Goal: Information Seeking & Learning: Find specific fact

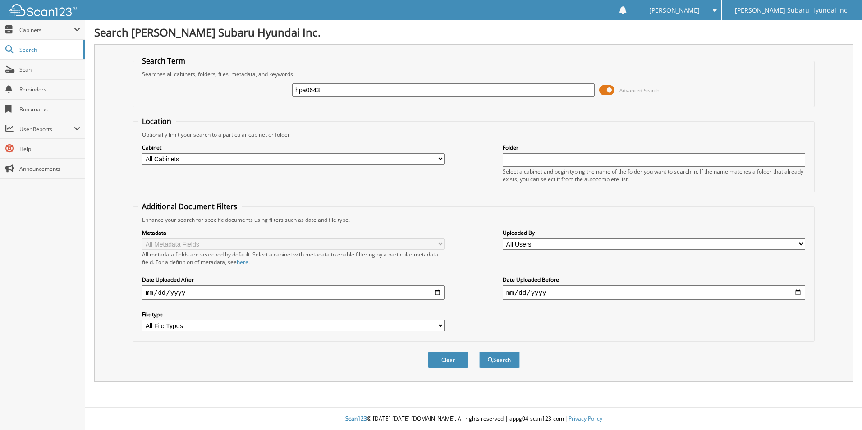
type input "hpa0643"
click at [479, 352] on button "Search" at bounding box center [499, 360] width 41 height 17
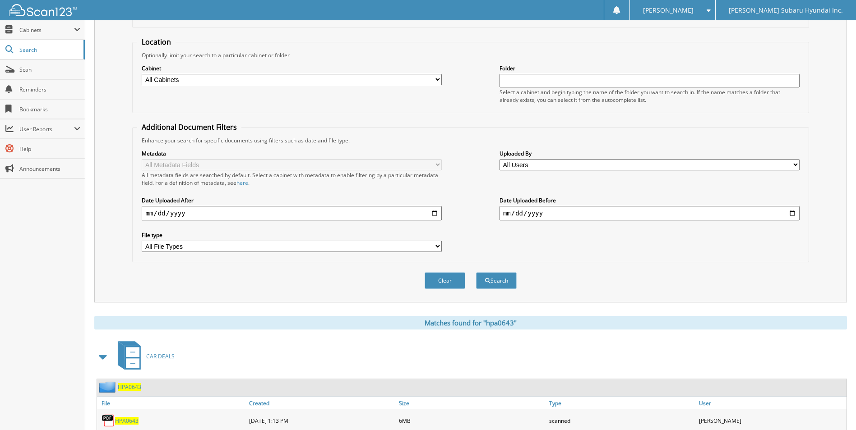
scroll to position [271, 0]
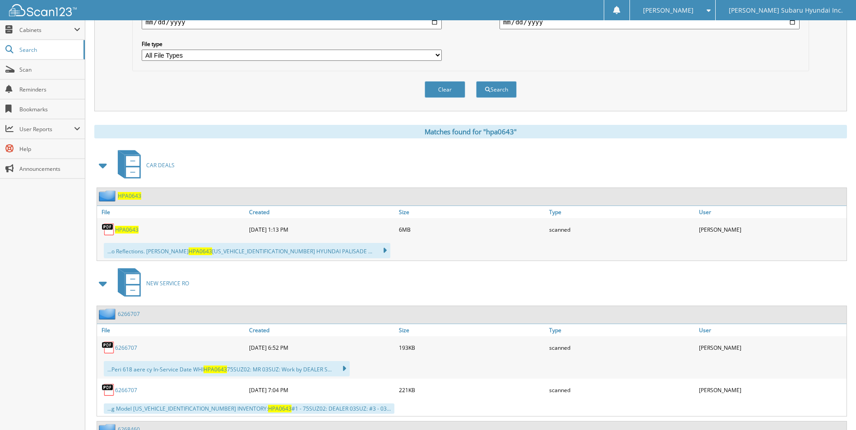
click at [126, 228] on span "HPA0643" at bounding box center [126, 230] width 23 height 8
click at [568, 147] on div "Matches found for "hpa0643" CAR DEALS HPA0643 File Created Size" at bounding box center [470, 310] width 752 height 370
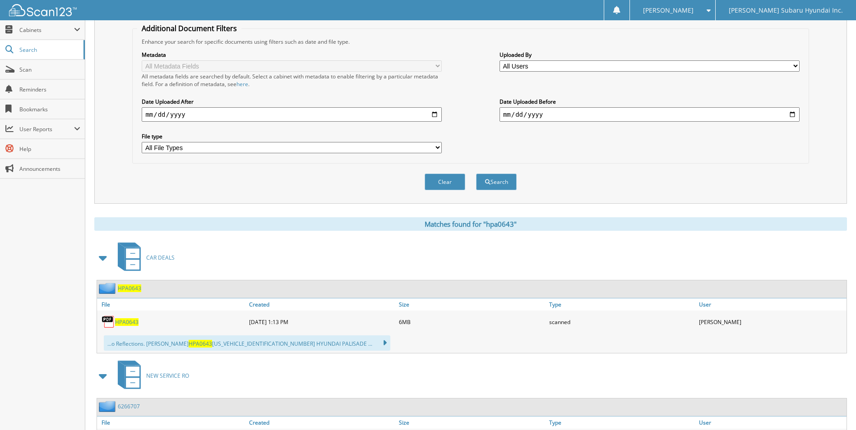
scroll to position [0, 0]
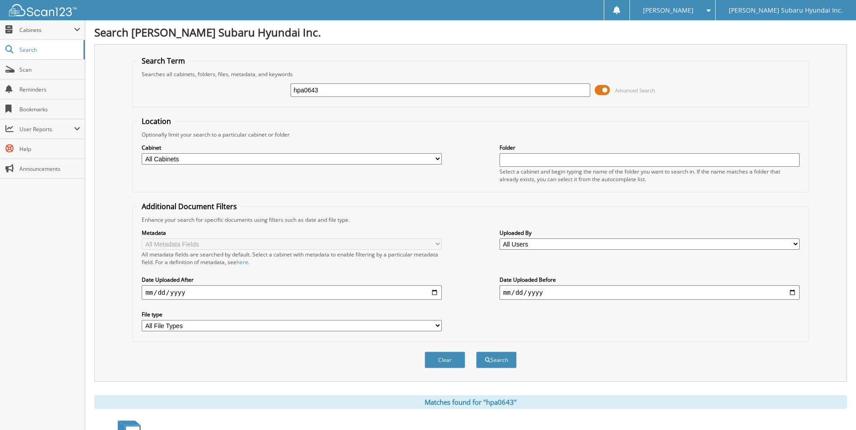
drag, startPoint x: 295, startPoint y: 89, endPoint x: 243, endPoint y: 88, distance: 51.4
click at [243, 88] on div "hpa0643 Advanced Search" at bounding box center [470, 90] width 666 height 24
type input "htu2278"
click at [476, 352] on button "Search" at bounding box center [496, 360] width 41 height 17
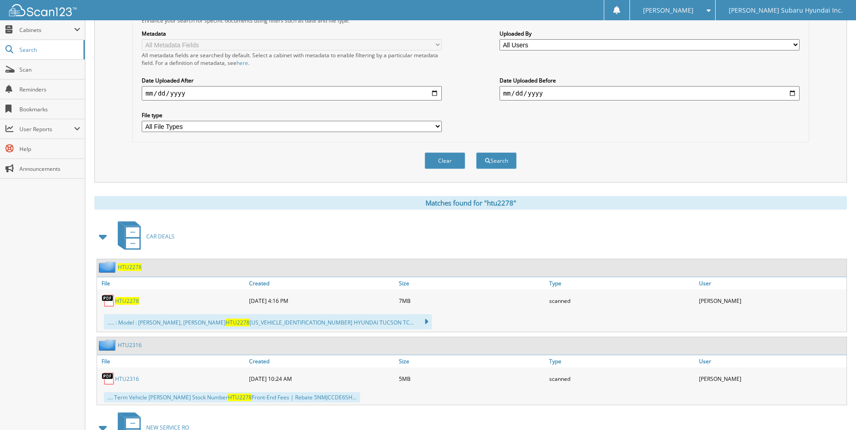
scroll to position [226, 0]
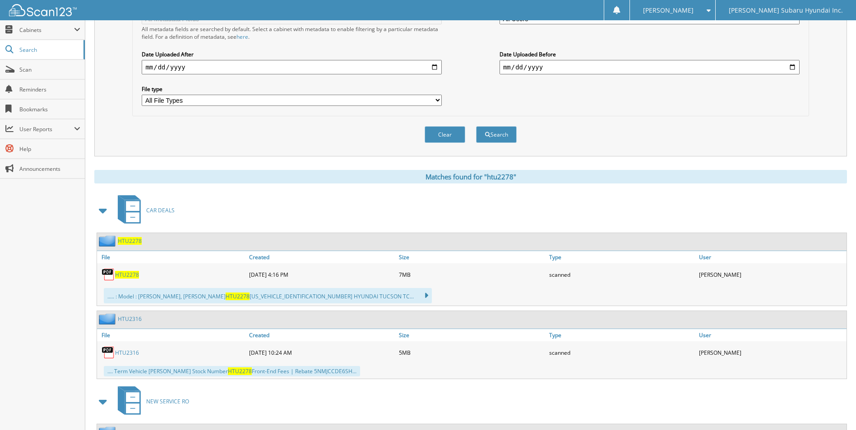
click at [119, 276] on span "HTU2278" at bounding box center [127, 275] width 24 height 8
click at [631, 124] on div "Clear Search" at bounding box center [470, 134] width 676 height 37
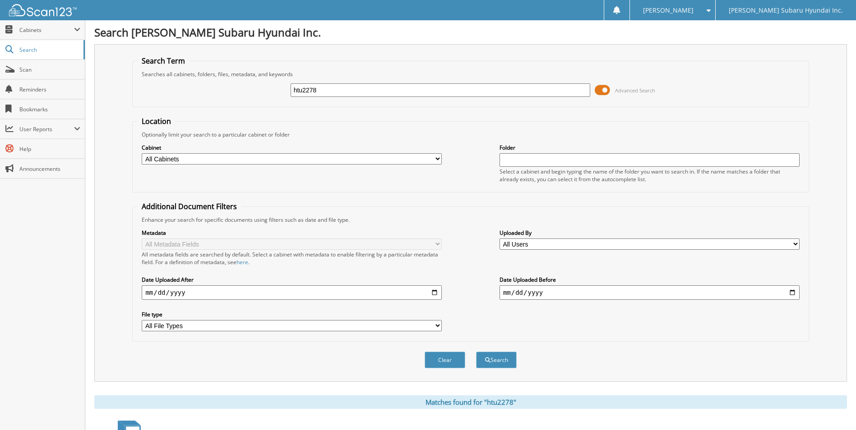
drag, startPoint x: 337, startPoint y: 90, endPoint x: 275, endPoint y: 92, distance: 61.8
click at [275, 92] on div "htu2278 Advanced Search" at bounding box center [470, 90] width 666 height 24
type input "htu2276"
click at [476, 352] on button "Search" at bounding box center [496, 360] width 41 height 17
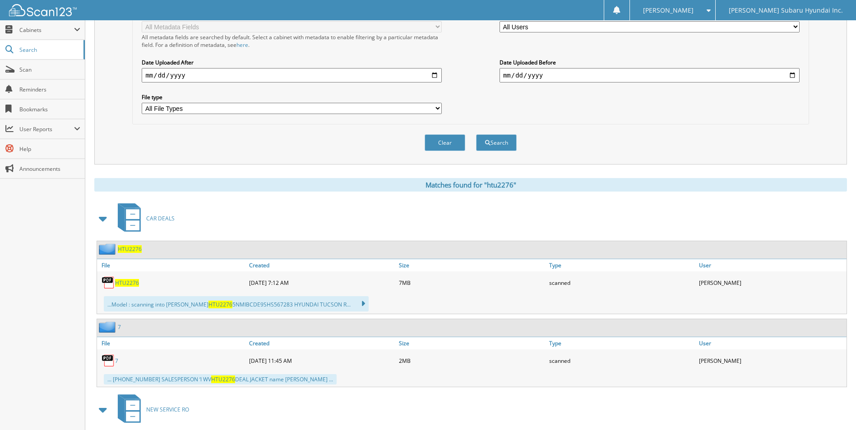
scroll to position [226, 0]
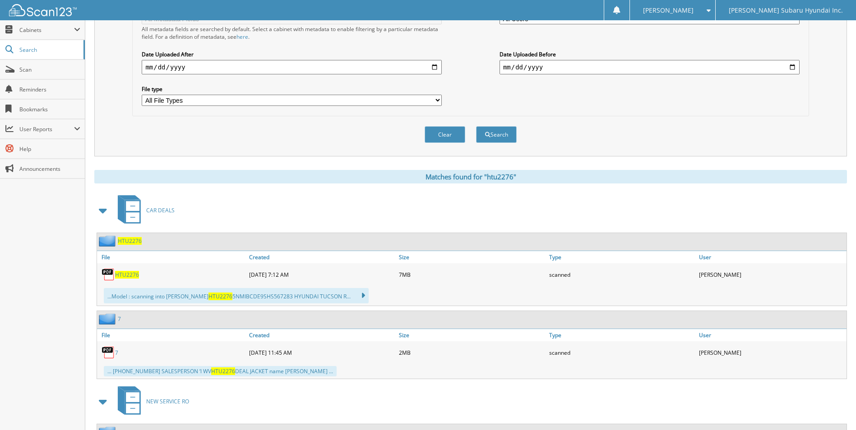
click at [133, 275] on span "HTU2276" at bounding box center [127, 275] width 24 height 8
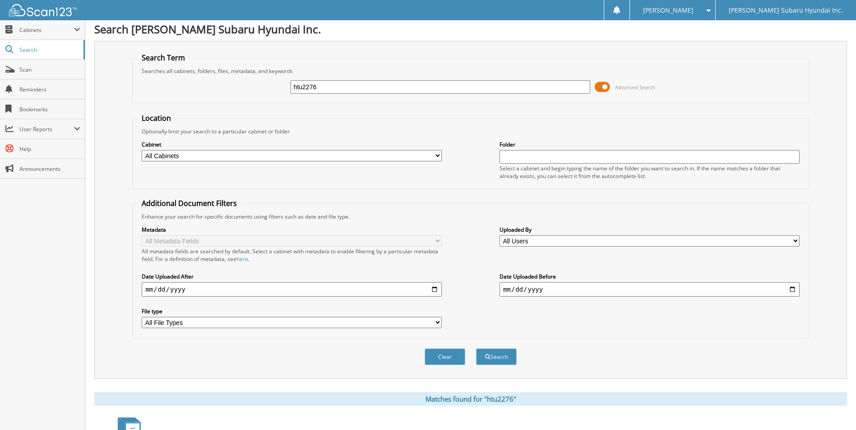
scroll to position [0, 0]
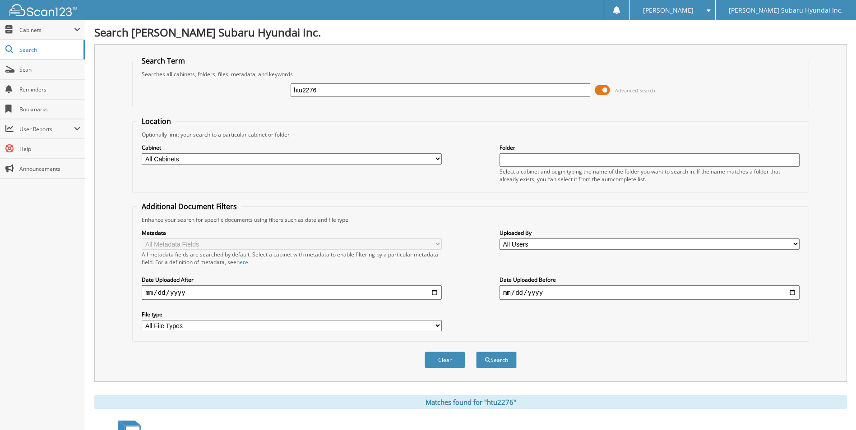
drag, startPoint x: 354, startPoint y: 88, endPoint x: 258, endPoint y: 80, distance: 96.0
click at [258, 80] on div "htu2276 Advanced Search" at bounding box center [470, 90] width 666 height 24
type input "hso1690"
click at [476, 352] on button "Search" at bounding box center [496, 360] width 41 height 17
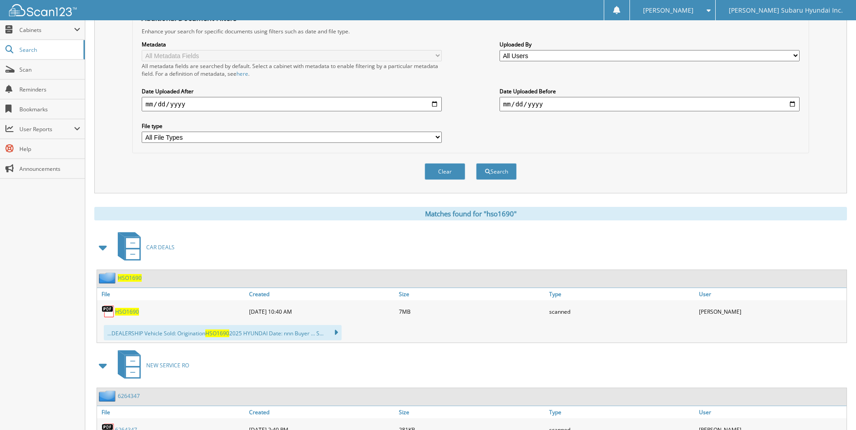
scroll to position [226, 0]
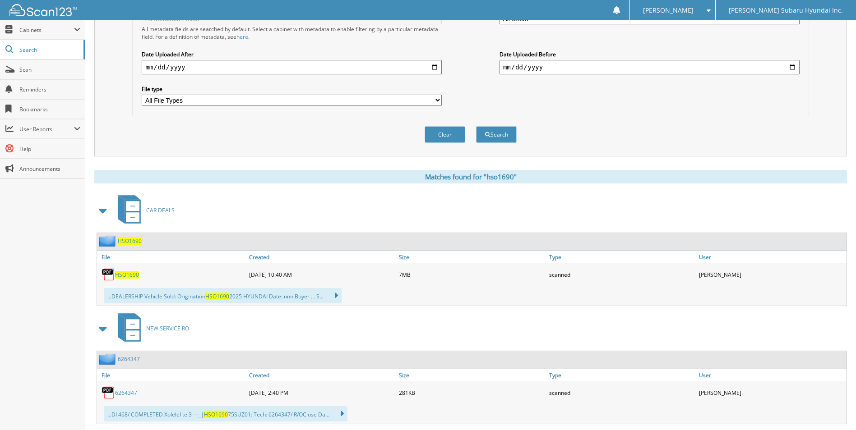
click at [120, 276] on span "HSO1690" at bounding box center [127, 275] width 24 height 8
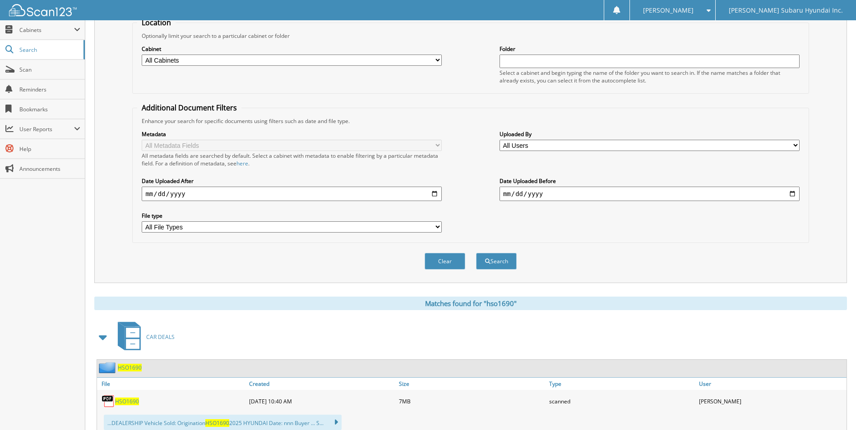
scroll to position [90, 0]
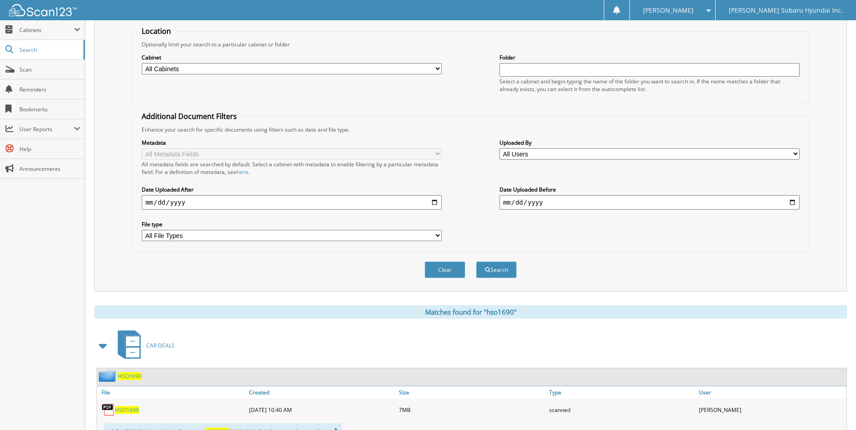
click at [560, 132] on div "Enhance your search for specific documents using filters such as date and file …" at bounding box center [470, 130] width 666 height 8
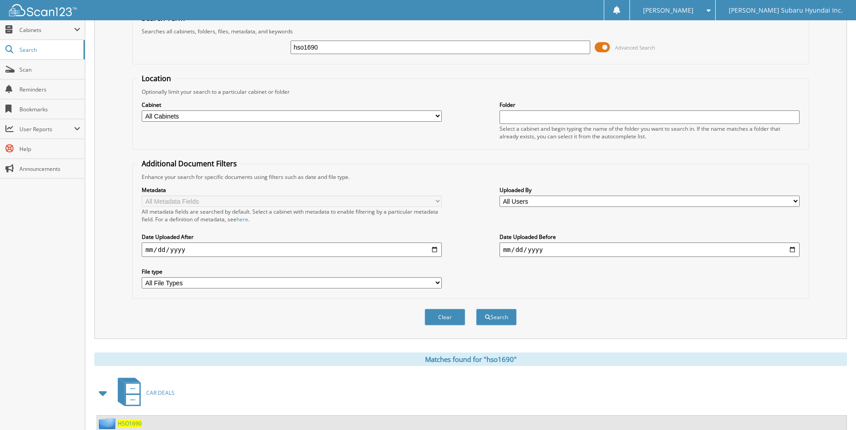
scroll to position [0, 0]
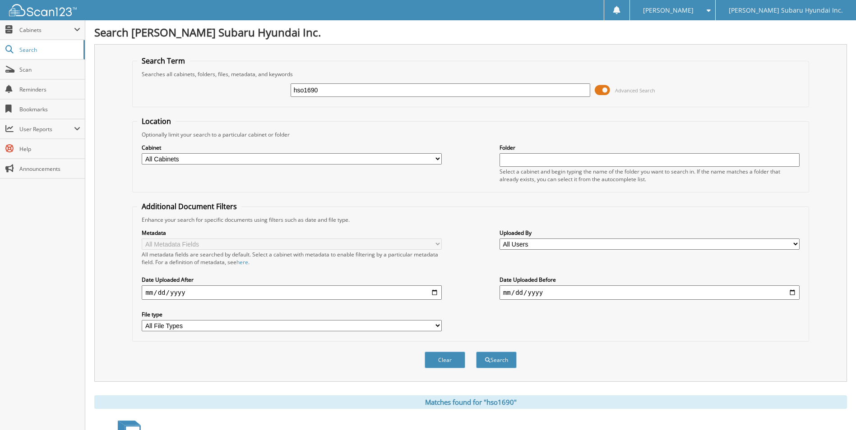
drag, startPoint x: 332, startPoint y: 92, endPoint x: 274, endPoint y: 88, distance: 57.4
click at [274, 88] on div "hso1690 Advanced Search" at bounding box center [470, 90] width 666 height 24
type input "slg4018"
click at [476, 352] on button "Search" at bounding box center [496, 360] width 41 height 17
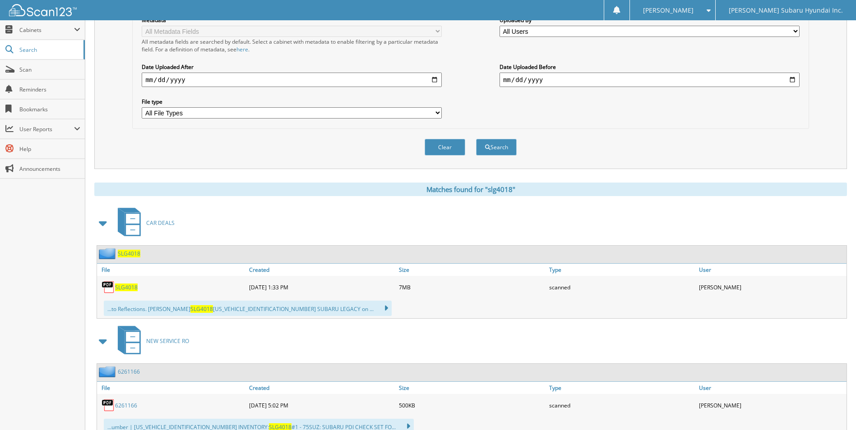
scroll to position [226, 0]
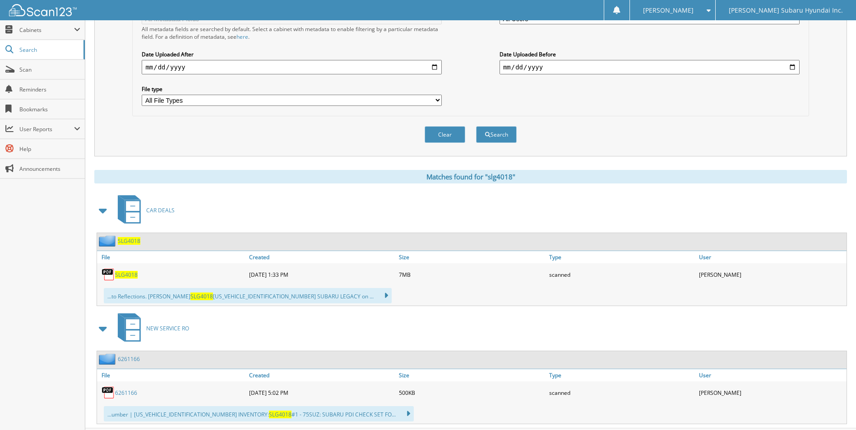
click at [129, 275] on span "SLG4018" at bounding box center [126, 275] width 23 height 8
click at [45, 318] on div "Close Cabinets My Company Email Addresses Search Scan" at bounding box center [42, 225] width 85 height 410
click at [55, 277] on div "Close Cabinets My Company Email Addresses Search Scan" at bounding box center [42, 225] width 85 height 410
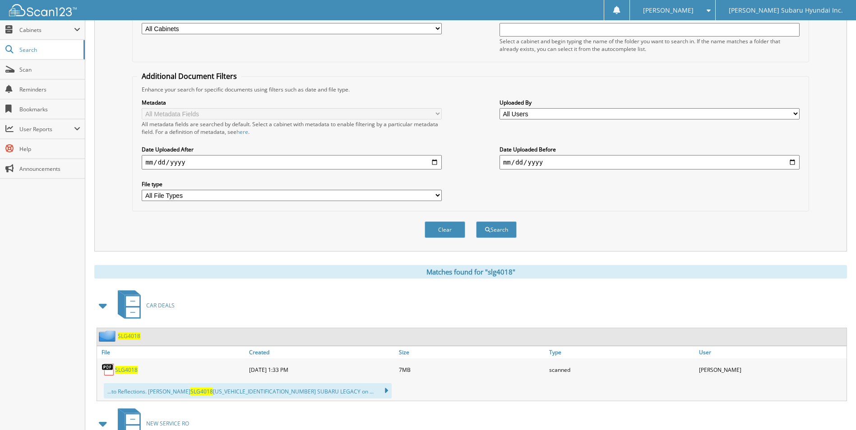
scroll to position [0, 0]
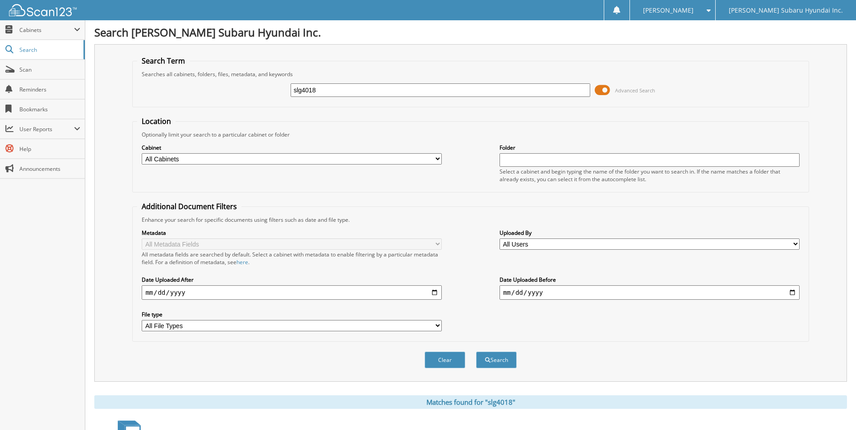
drag, startPoint x: 330, startPoint y: 92, endPoint x: 264, endPoint y: 97, distance: 66.0
click at [264, 97] on div "slg4018 Advanced Search" at bounding box center [470, 90] width 666 height 24
click at [351, 87] on input "text" at bounding box center [440, 90] width 300 height 14
type input "sct5628a"
click at [476, 352] on button "Search" at bounding box center [496, 360] width 41 height 17
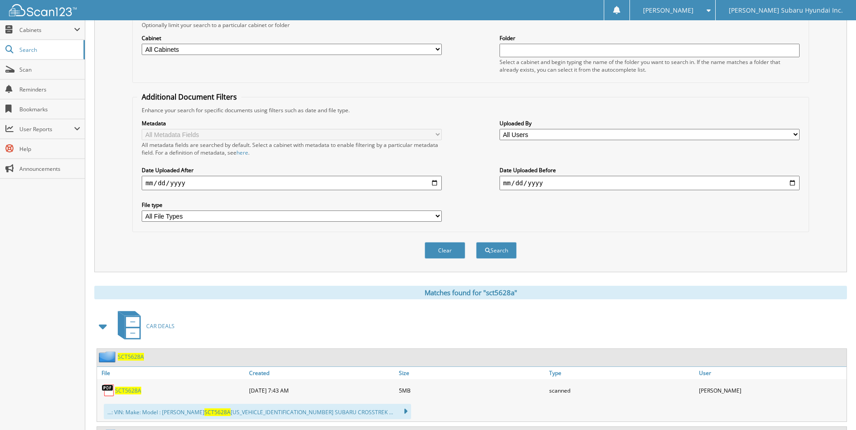
scroll to position [226, 0]
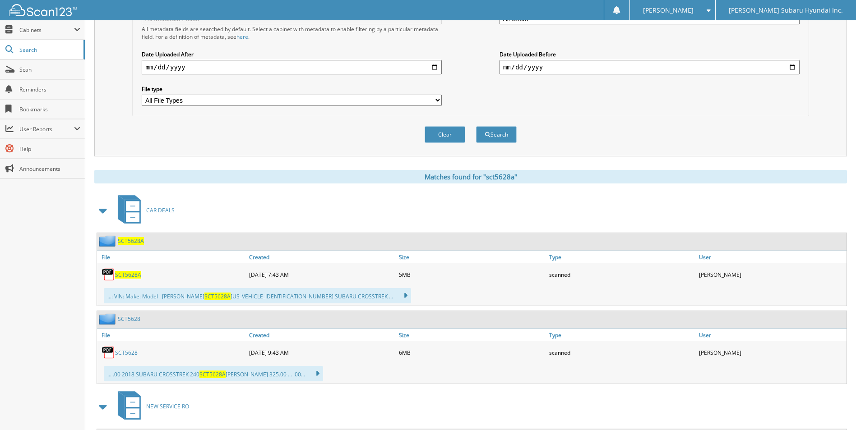
click at [134, 242] on span "SCT5628A" at bounding box center [131, 241] width 26 height 8
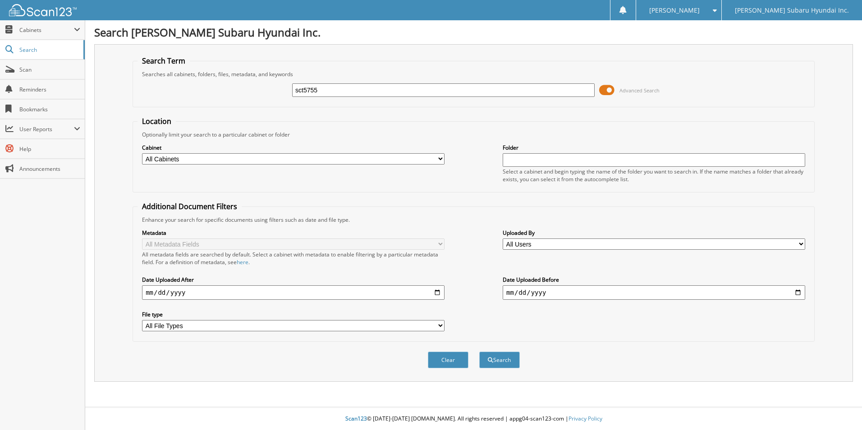
type input "sct5755"
click at [479, 352] on button "Search" at bounding box center [499, 360] width 41 height 17
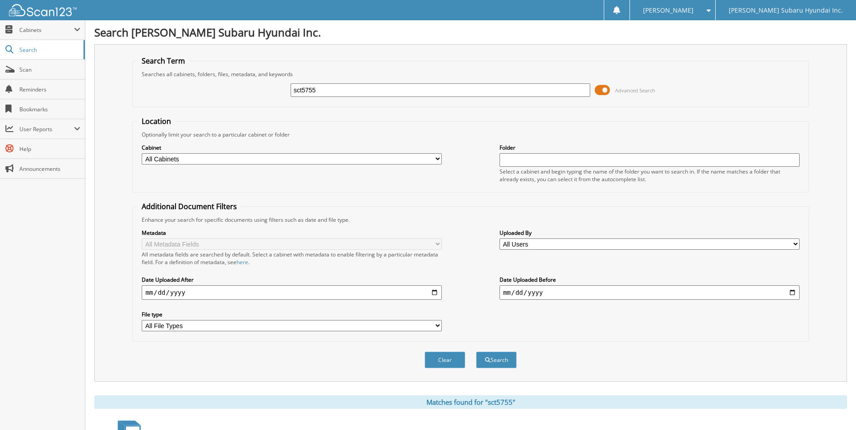
click at [58, 279] on div "Close Cabinets My Company Email Addresses Search Scan" at bounding box center [42, 225] width 85 height 410
click at [391, 134] on div "Optionally limit your search to a particular cabinet or folder" at bounding box center [470, 135] width 666 height 8
click at [603, 107] on fieldset "Search Term Searches all cabinets, folders, files, metadata, and keywords sct57…" at bounding box center [470, 81] width 676 height 51
click at [458, 97] on input "sct5755" at bounding box center [440, 90] width 300 height 14
click at [456, 95] on input "sct5755" at bounding box center [440, 90] width 300 height 14
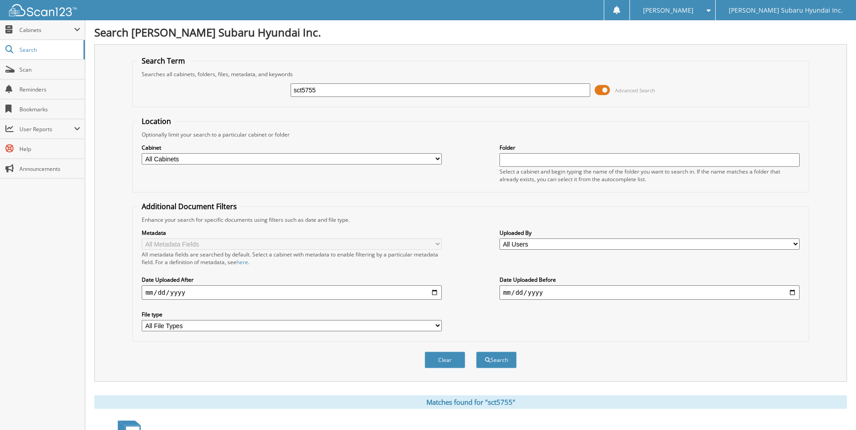
click at [456, 95] on input "sct5755" at bounding box center [440, 90] width 300 height 14
paste input "HPA0629"
type input "HPA0629"
click at [476, 352] on button "Search" at bounding box center [496, 360] width 41 height 17
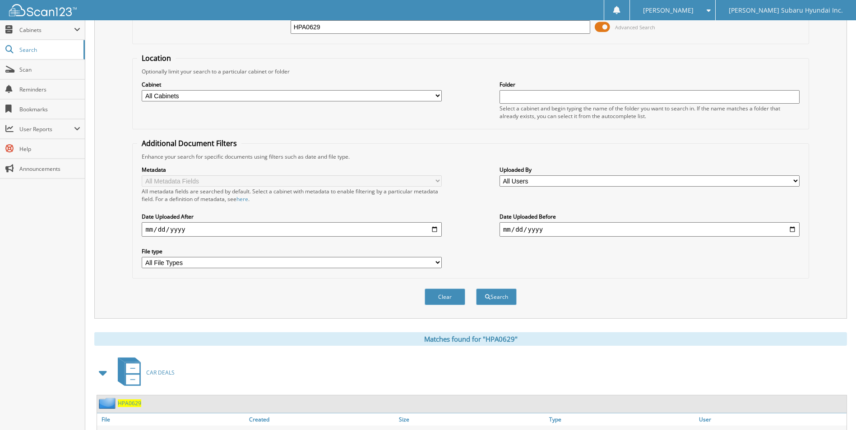
scroll to position [180, 0]
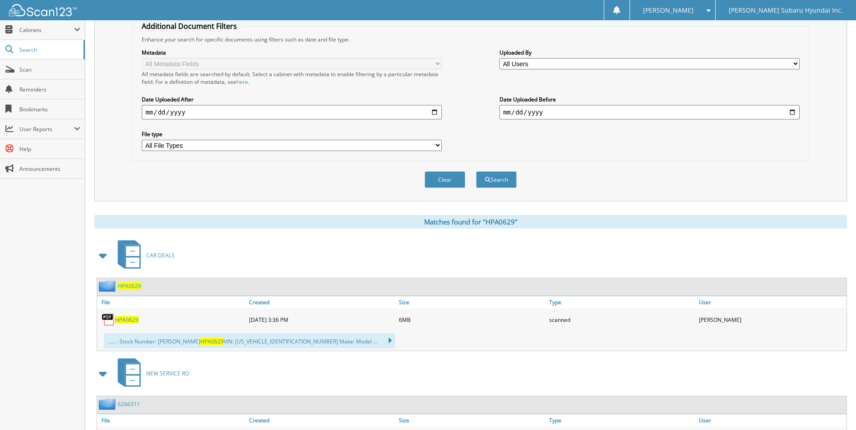
click at [124, 318] on span "HPA0629" at bounding box center [126, 320] width 23 height 8
click at [593, 151] on div "Metadata All Metadata Fields All metadata fields are searched by default. Selec…" at bounding box center [470, 99] width 666 height 113
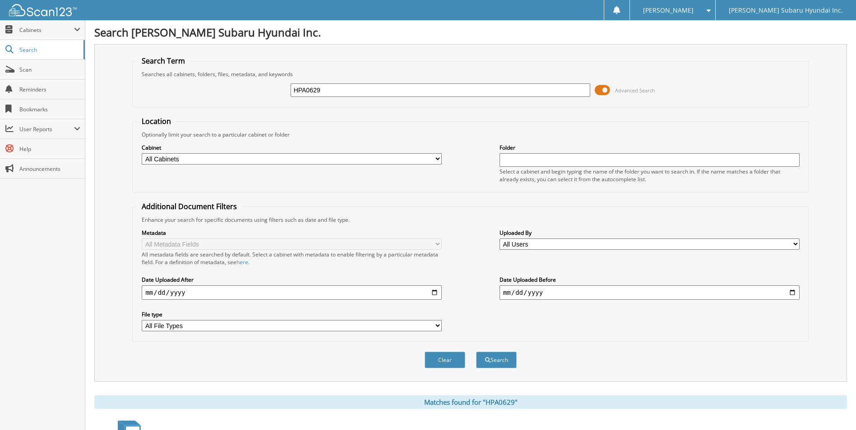
click at [399, 93] on input "HPA0629" at bounding box center [440, 90] width 300 height 14
drag, startPoint x: 390, startPoint y: 97, endPoint x: 344, endPoint y: 91, distance: 46.5
click at [344, 91] on input "HPA0629" at bounding box center [440, 90] width 300 height 14
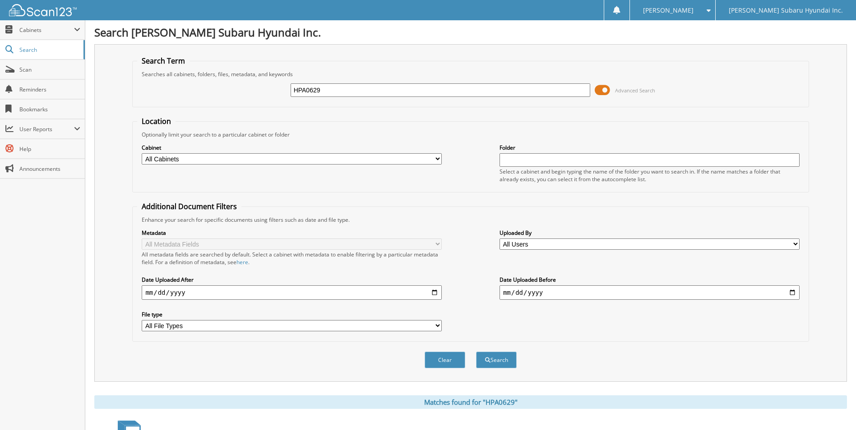
click at [344, 91] on input "HPA0629" at bounding box center [440, 90] width 300 height 14
paste input "SIM4060"
type input "SIM4060"
click at [502, 362] on button "Search" at bounding box center [496, 360] width 41 height 17
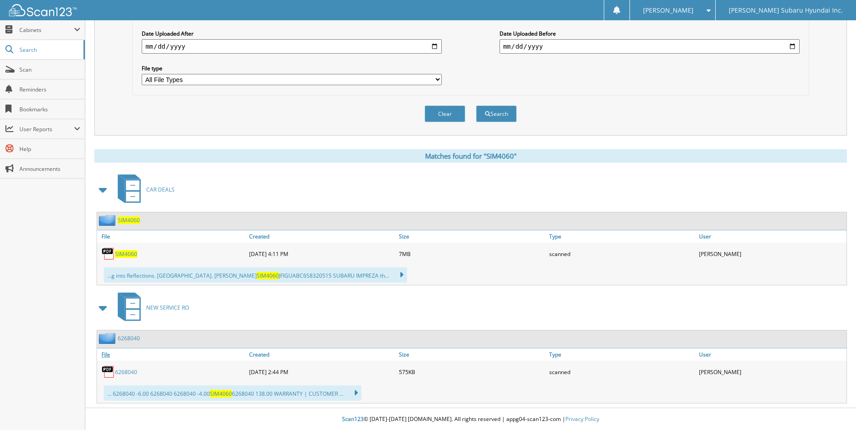
scroll to position [247, 0]
click at [128, 249] on div "SIM4060" at bounding box center [172, 253] width 150 height 18
click at [130, 255] on span "SIM4060" at bounding box center [126, 254] width 22 height 8
click at [561, 187] on div "CAR DEALS" at bounding box center [470, 189] width 752 height 36
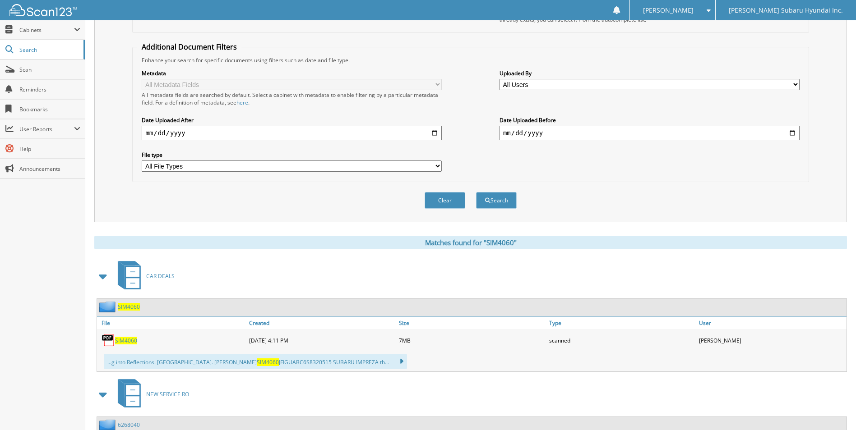
scroll to position [0, 0]
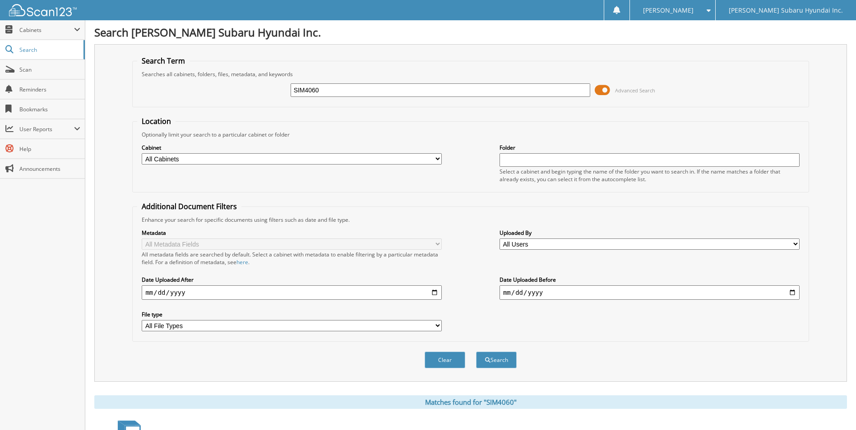
drag, startPoint x: 347, startPoint y: 93, endPoint x: 258, endPoint y: 94, distance: 89.3
click at [258, 94] on div "SIM4060 Advanced Search" at bounding box center [470, 90] width 666 height 24
type input "vangilder"
click at [476, 352] on button "Search" at bounding box center [496, 360] width 41 height 17
drag, startPoint x: 306, startPoint y: 93, endPoint x: 239, endPoint y: 101, distance: 67.7
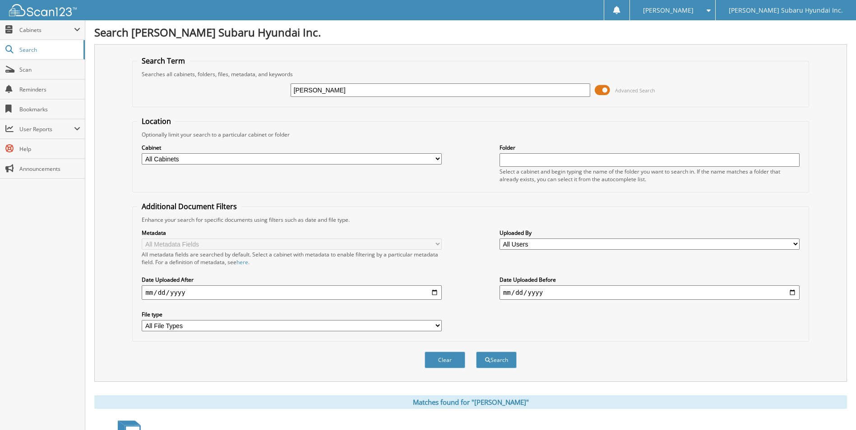
click at [239, 101] on div "vangilder Advanced Search" at bounding box center [470, 90] width 666 height 24
type input "slo8877"
click at [476, 352] on button "Search" at bounding box center [496, 360] width 41 height 17
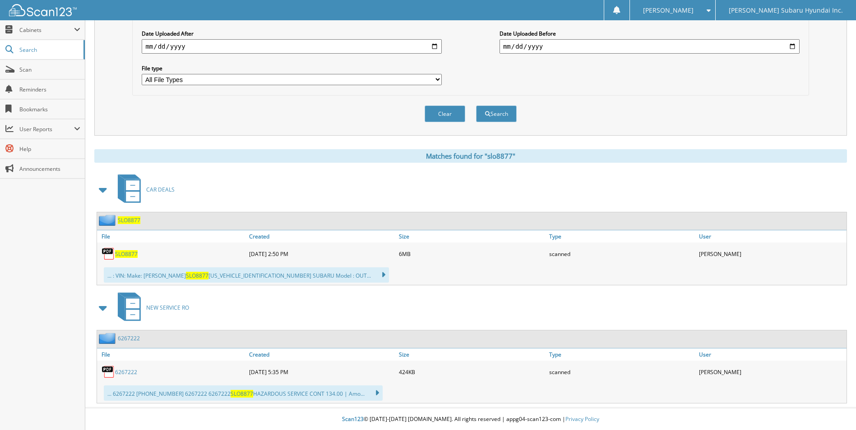
scroll to position [247, 0]
click at [128, 255] on span "SLO8877" at bounding box center [126, 254] width 23 height 8
click at [346, 152] on div "Matches found for "slo8877"" at bounding box center [470, 156] width 752 height 14
click at [46, 319] on div "Close Cabinets My Company Email Addresses Search Scan" at bounding box center [42, 225] width 85 height 410
click at [38, 313] on div "Close Cabinets My Company Email Addresses Search Scan" at bounding box center [42, 225] width 85 height 410
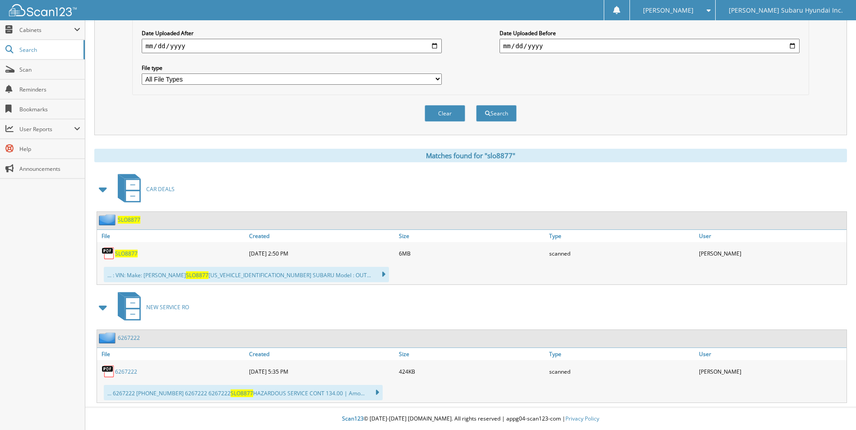
click at [543, 173] on div "CAR DEALS" at bounding box center [470, 189] width 752 height 36
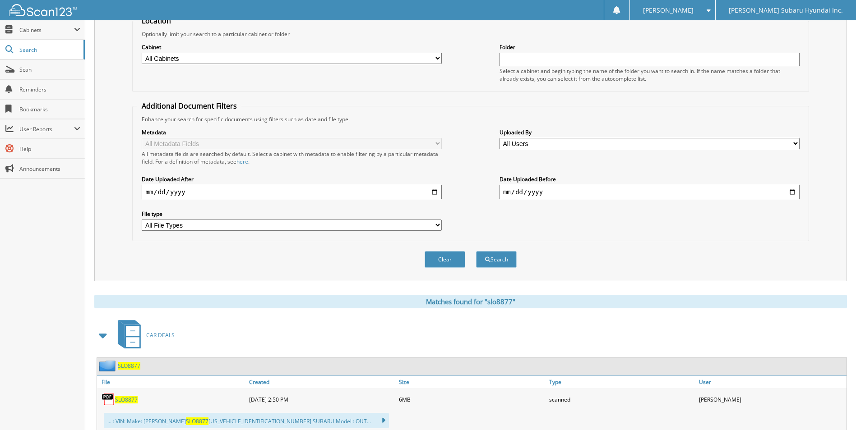
scroll to position [0, 0]
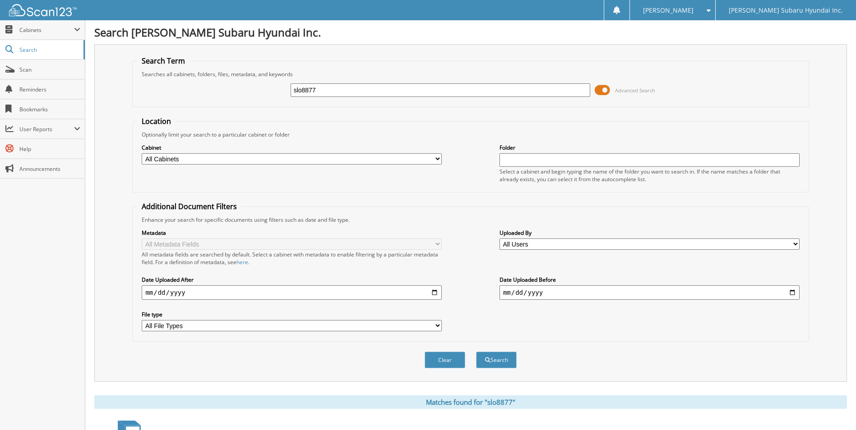
drag, startPoint x: 369, startPoint y: 97, endPoint x: 263, endPoint y: 91, distance: 105.3
click at [263, 91] on div "slo8877 Advanced Search" at bounding box center [470, 90] width 666 height 24
type input "hko0435"
click at [476, 352] on button "Search" at bounding box center [496, 360] width 41 height 17
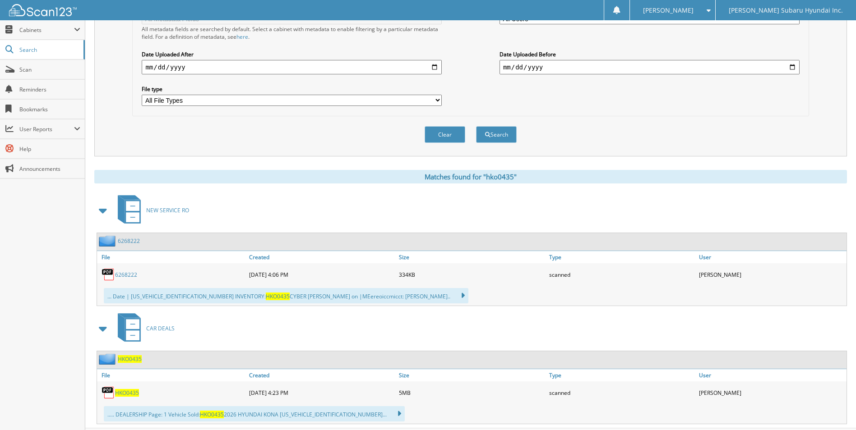
scroll to position [247, 0]
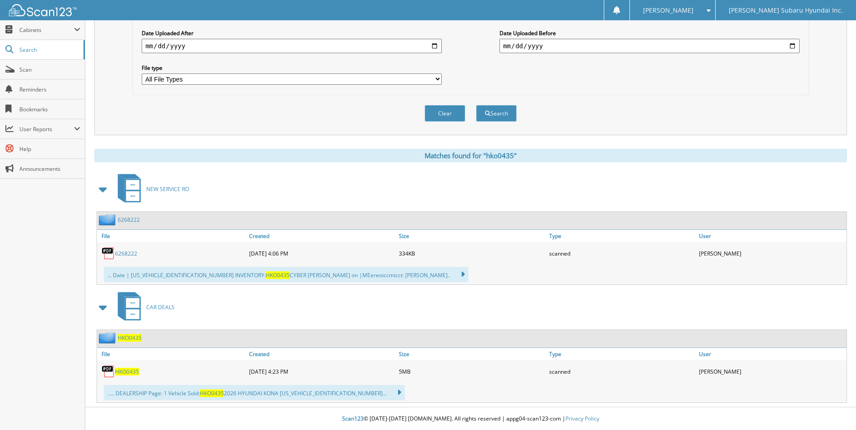
click at [126, 338] on span "HKO0435" at bounding box center [130, 338] width 24 height 8
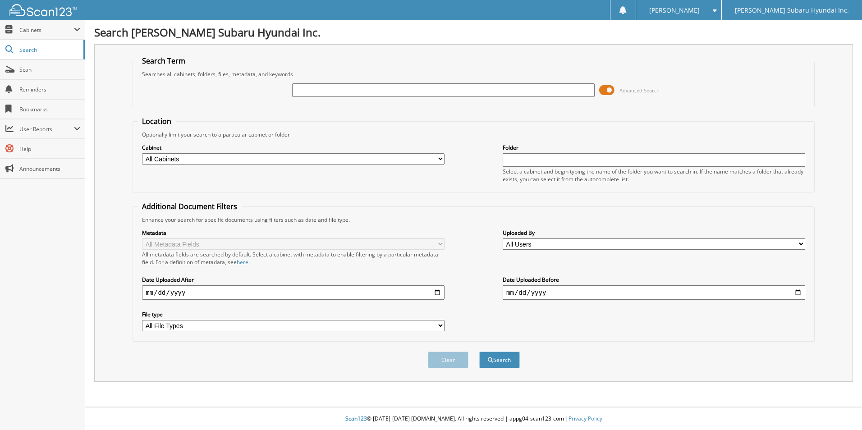
click at [359, 89] on input "text" at bounding box center [443, 90] width 303 height 14
type input "sim4055"
click at [479, 352] on button "Search" at bounding box center [499, 360] width 41 height 17
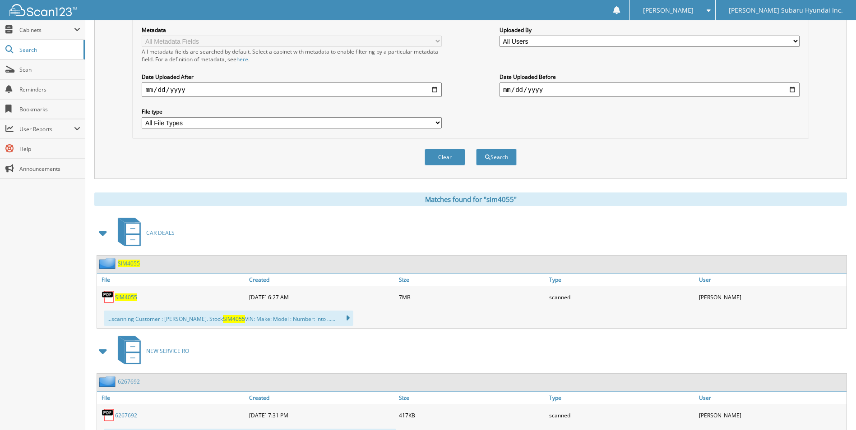
scroll to position [226, 0]
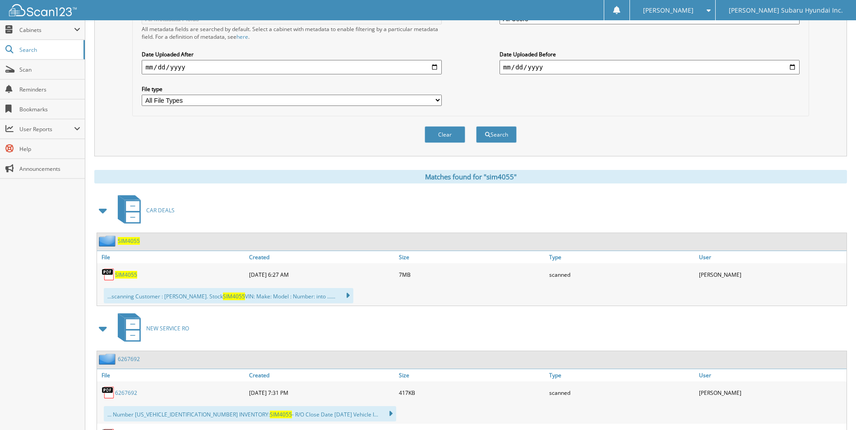
click at [124, 274] on span "SIM4055" at bounding box center [126, 275] width 22 height 8
click at [589, 203] on div "CAR DEALS" at bounding box center [470, 211] width 752 height 36
click at [52, 309] on div "Close Cabinets My Company Email Addresses Search Scan" at bounding box center [42, 225] width 85 height 410
click at [62, 302] on div "Close Cabinets My Company Email Addresses Search Scan" at bounding box center [42, 225] width 85 height 410
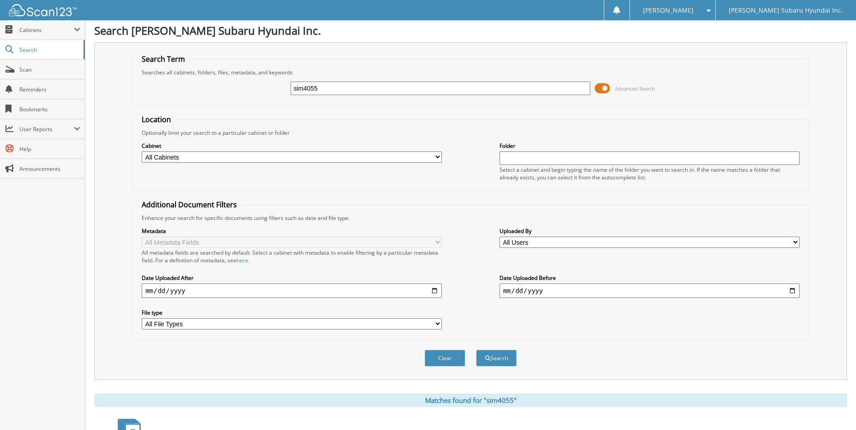
scroll to position [0, 0]
